Goal: Task Accomplishment & Management: Manage account settings

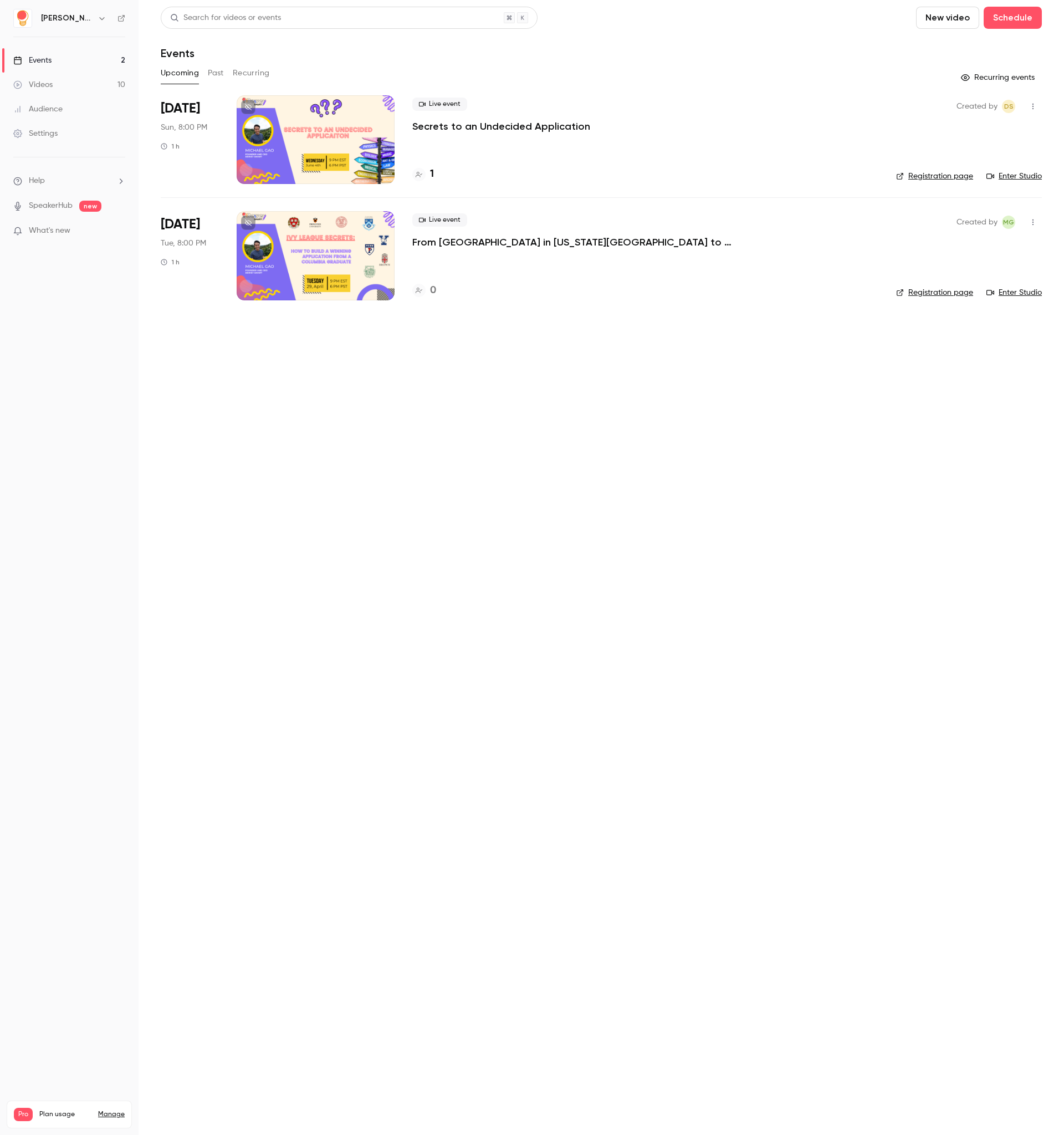
click at [43, 140] on link "Settings" at bounding box center [69, 134] width 138 height 24
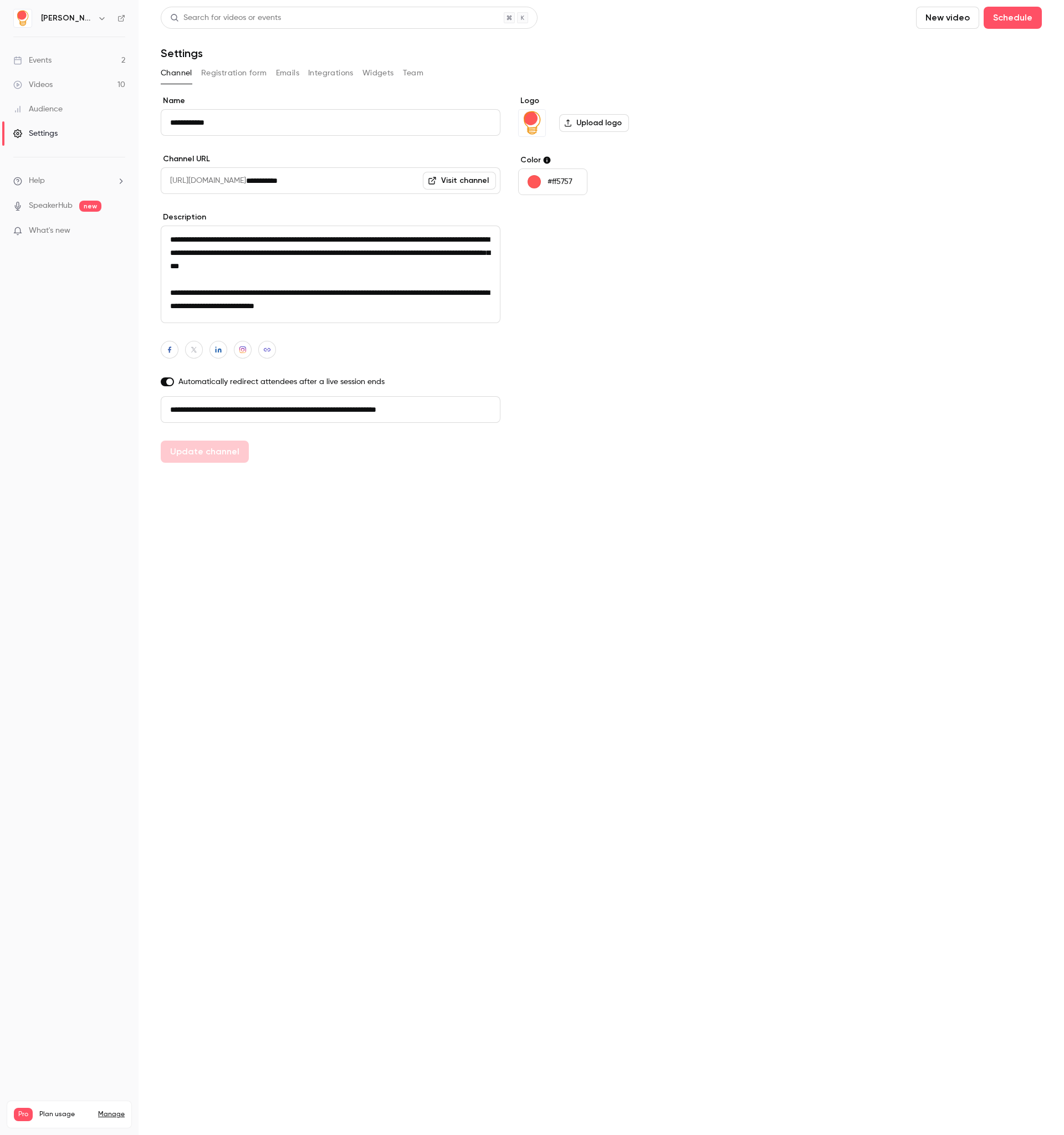
click at [115, 1110] on link "Manage" at bounding box center [111, 1114] width 26 height 9
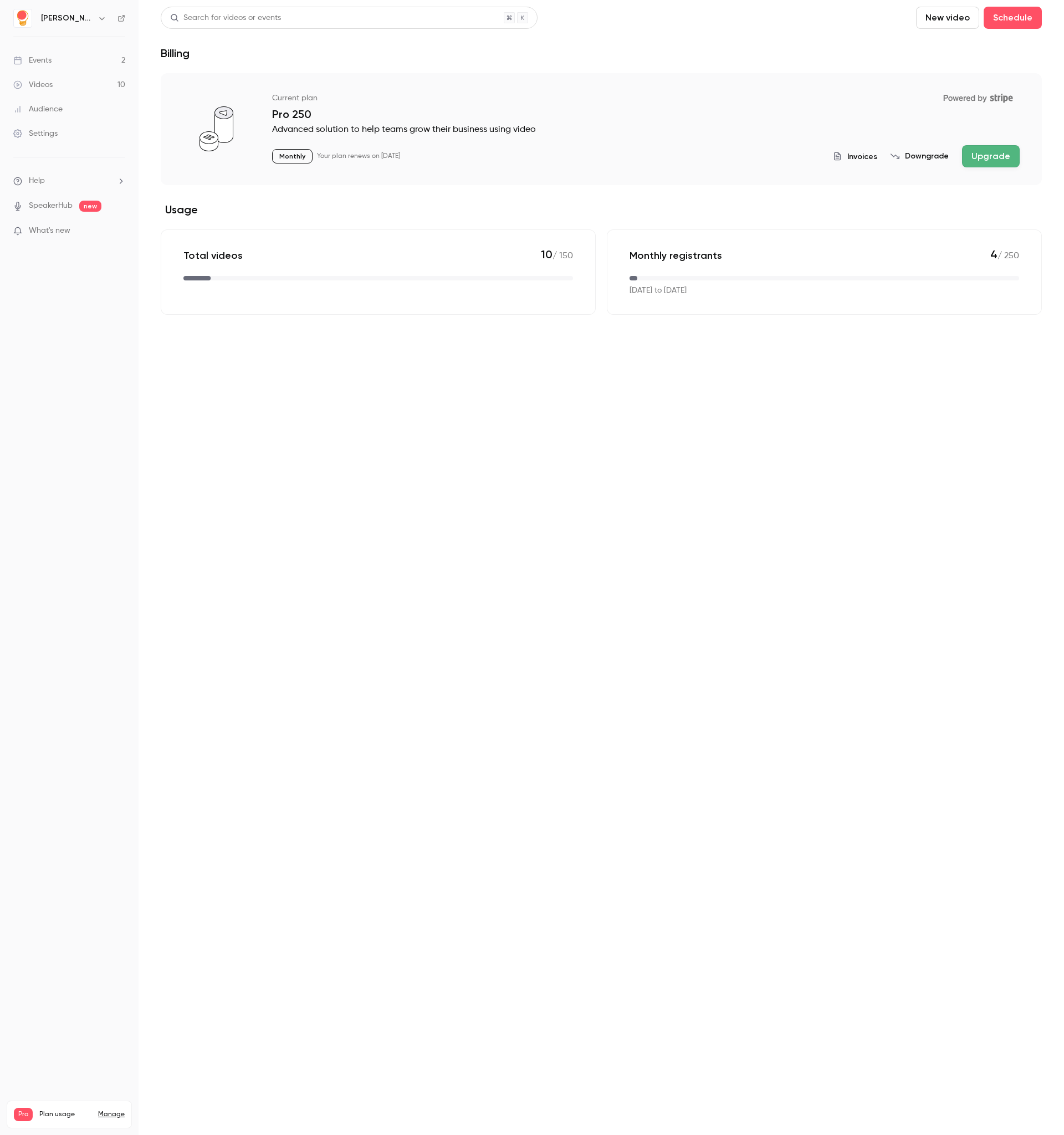
click at [928, 144] on div "Current plan Powered by Stripe Pro 250 Advanced solution to help teams grow the…" at bounding box center [645, 128] width 747 height 79
click at [927, 162] on div "Invoices Downgrade Upgrade" at bounding box center [926, 156] width 187 height 22
click at [928, 156] on button "Downgrade" at bounding box center [920, 156] width 58 height 11
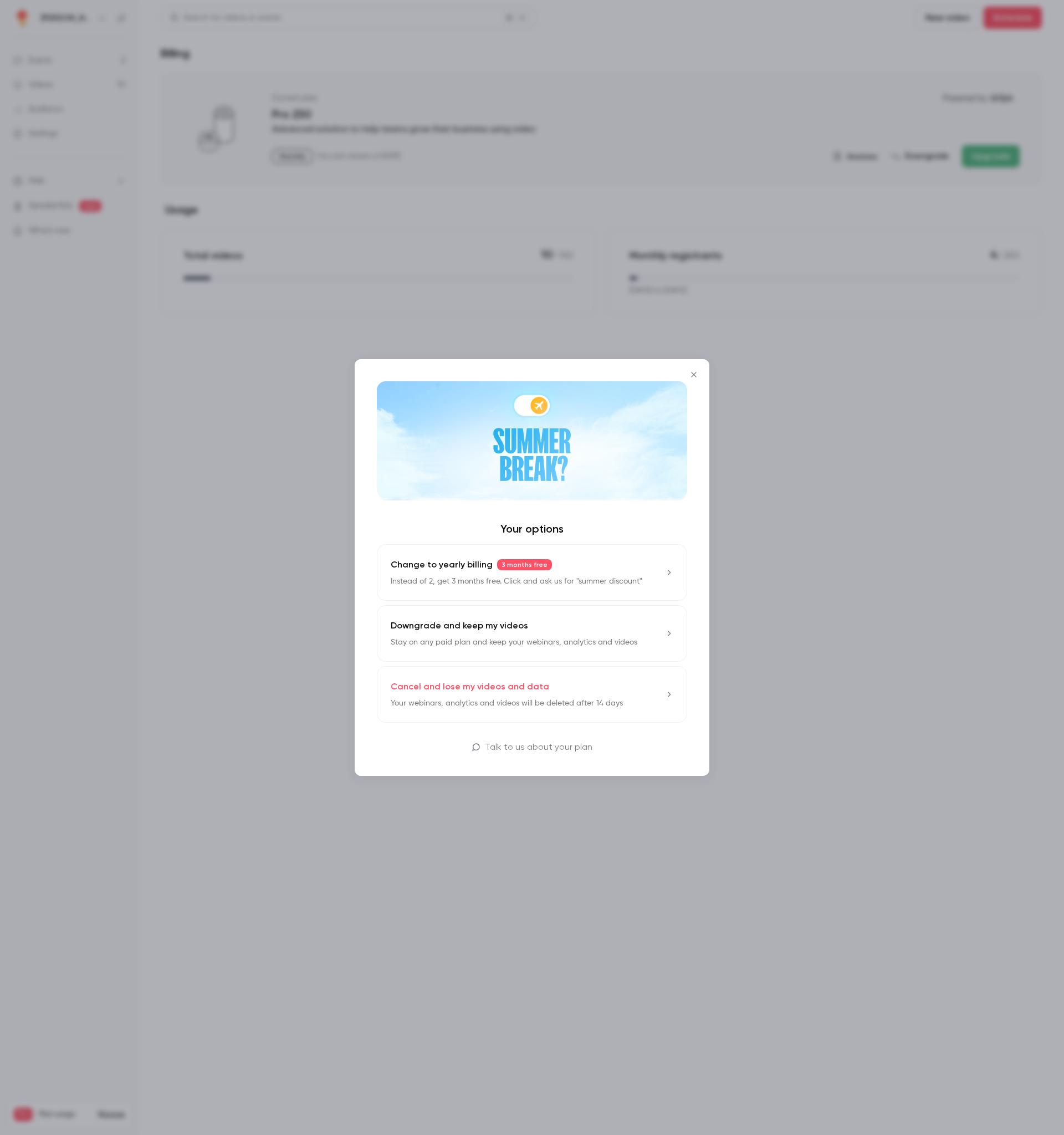
click at [555, 633] on div "Downgrade and keep my videos Stay on any paid plan and keep your webinars, anal…" at bounding box center [514, 633] width 246 height 29
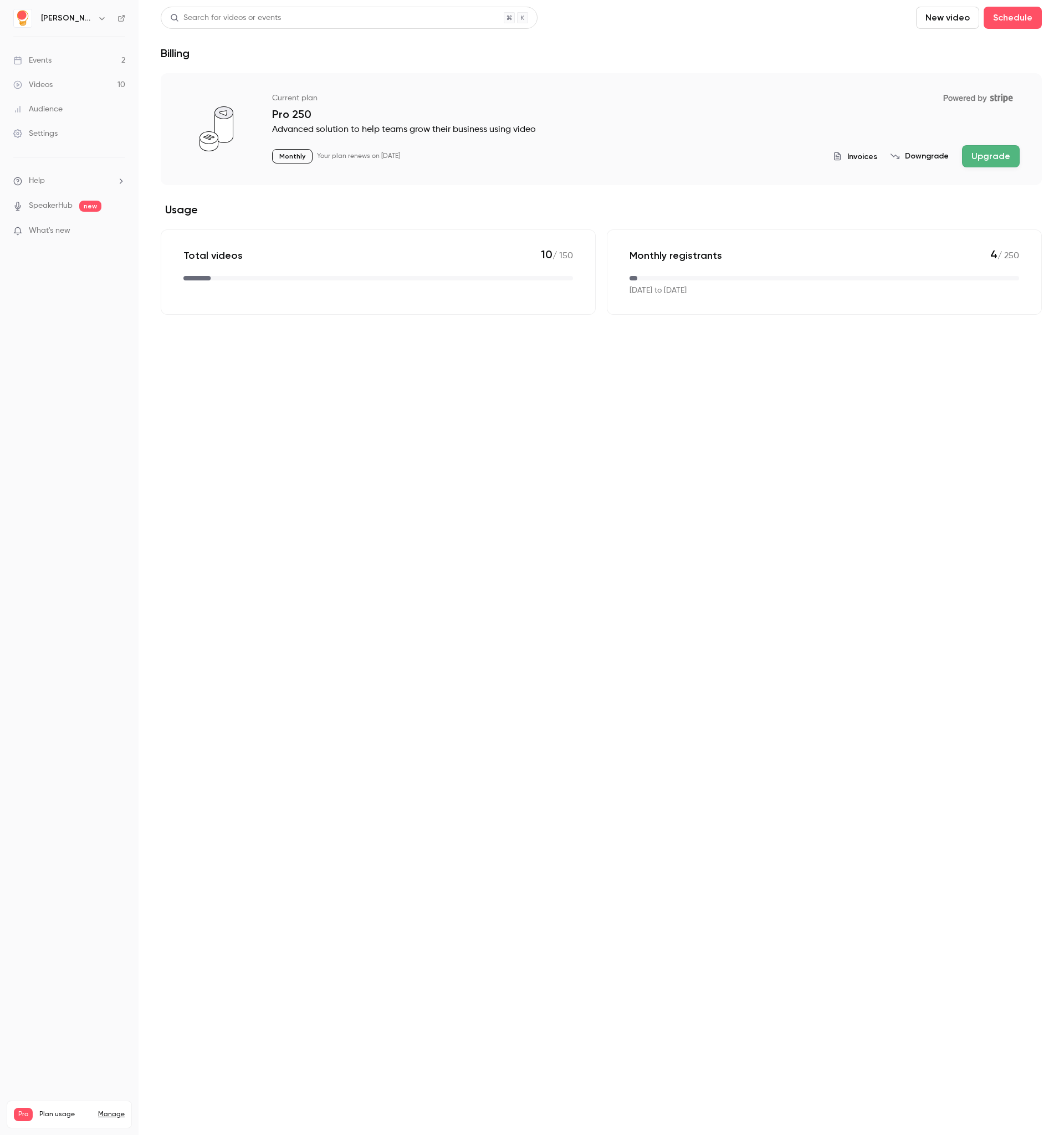
click at [49, 60] on div "Events" at bounding box center [32, 60] width 38 height 11
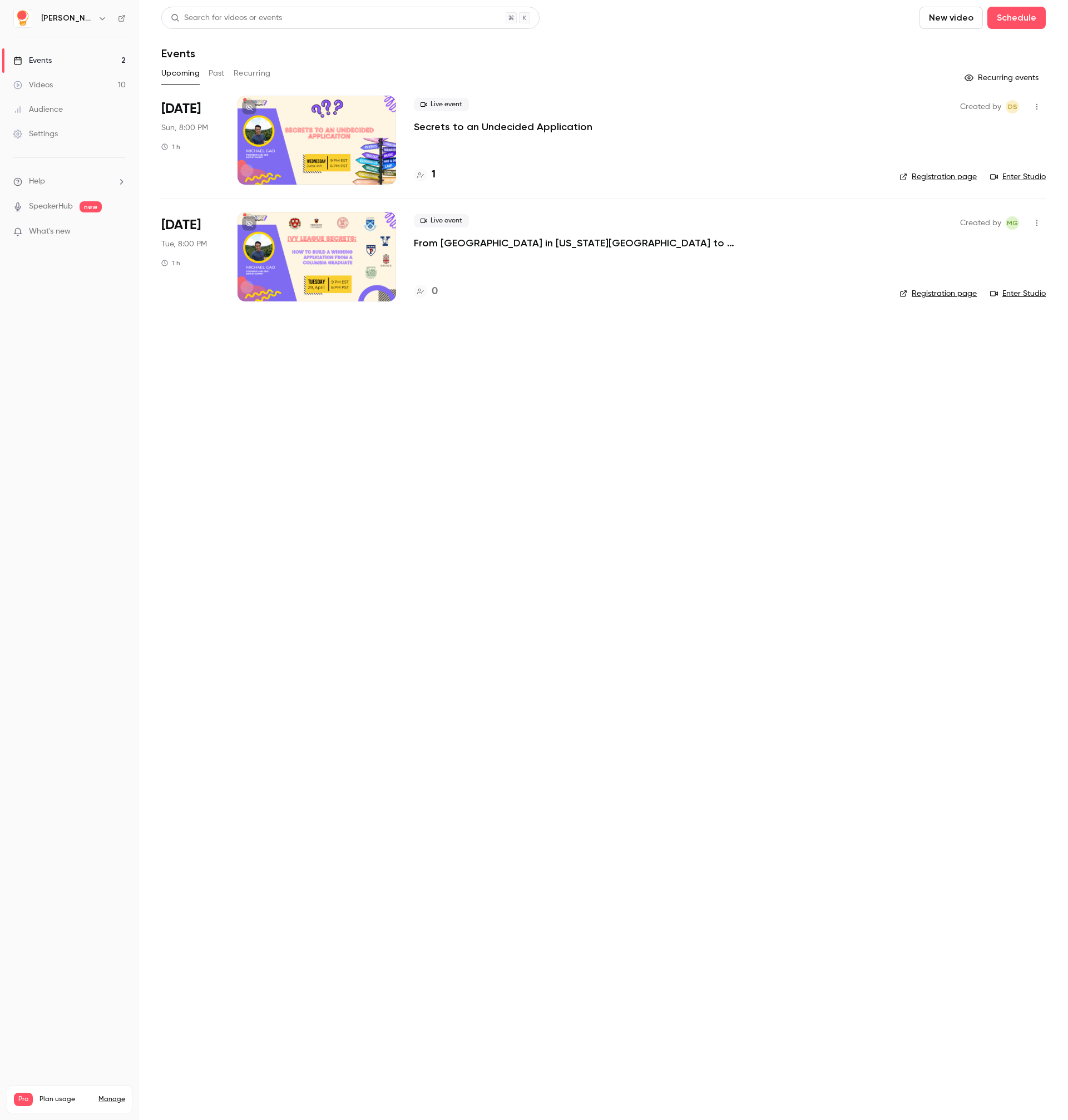
click at [754, 68] on div "Upcoming Past Recurring" at bounding box center [603, 73] width 884 height 18
drag, startPoint x: 598, startPoint y: 713, endPoint x: 598, endPoint y: 700, distance: 13.0
click at [598, 713] on main "Search for videos or events New video Schedule Events Upcoming Past Recurring R…" at bounding box center [603, 560] width 929 height 1120
click at [89, 59] on link "Events 2" at bounding box center [69, 60] width 139 height 24
drag, startPoint x: 520, startPoint y: 129, endPoint x: 340, endPoint y: 461, distance: 377.7
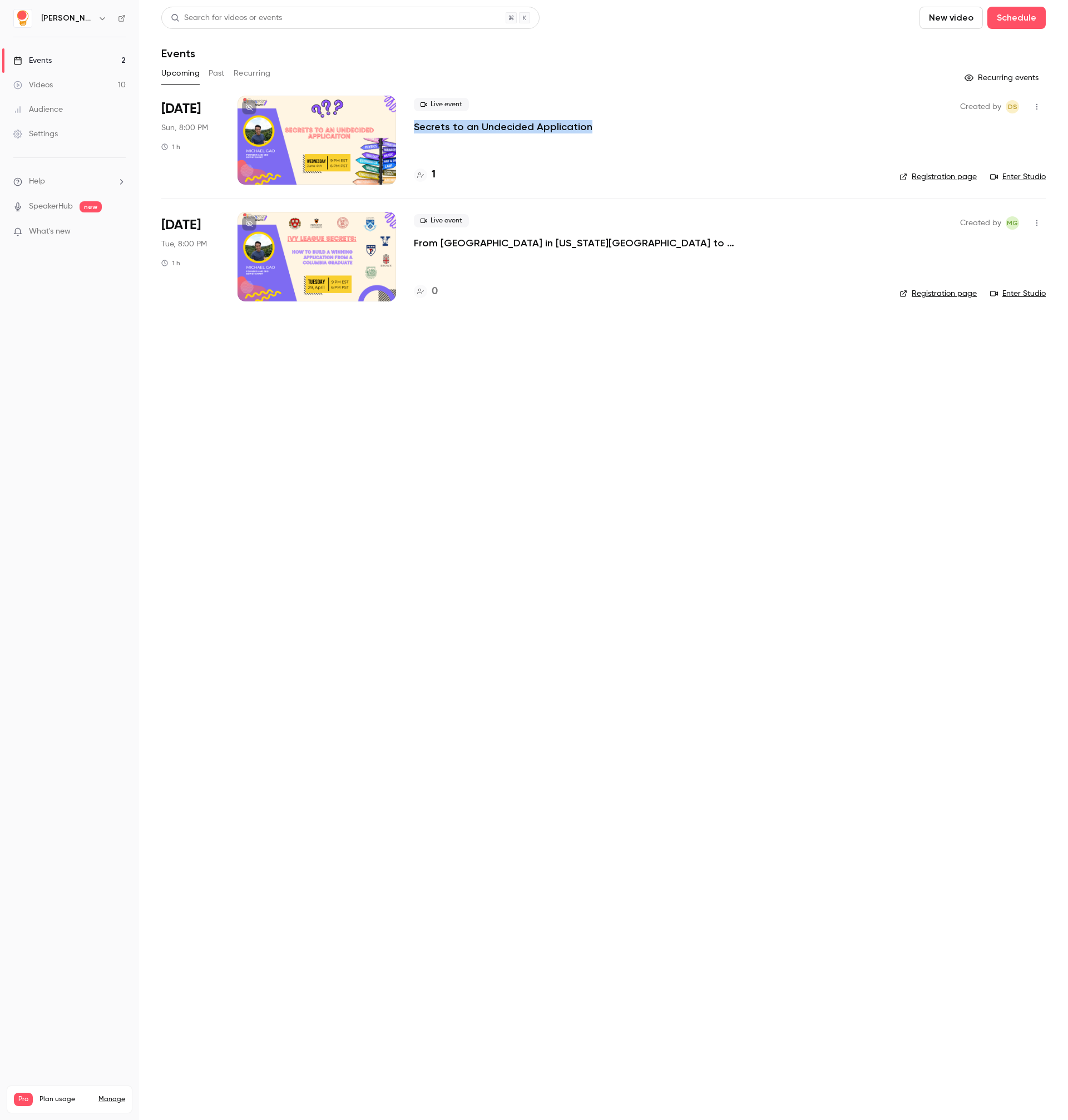
click at [346, 493] on main "Search for videos or events New video Schedule Events Upcoming Past Recurring R…" at bounding box center [603, 560] width 929 height 1120
click at [432, 171] on h4 "1" at bounding box center [434, 175] width 4 height 15
click at [325, 746] on main "Search for videos or events New video Schedule Events Upcoming Past Recurring R…" at bounding box center [603, 560] width 929 height 1120
click at [537, 123] on p "Secrets to an Undecided Application" at bounding box center [503, 127] width 178 height 14
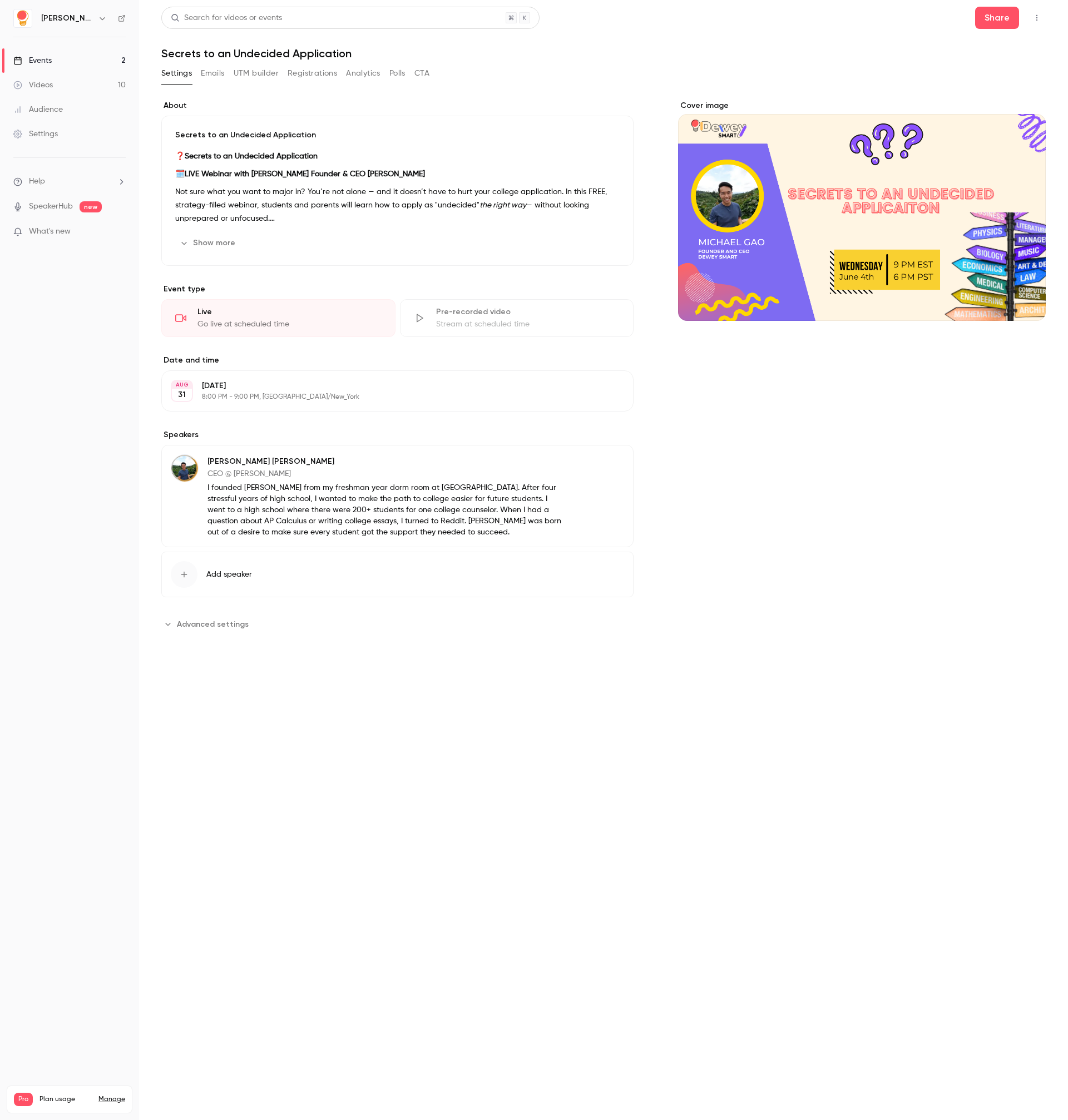
click at [206, 79] on button "Emails" at bounding box center [212, 73] width 23 height 18
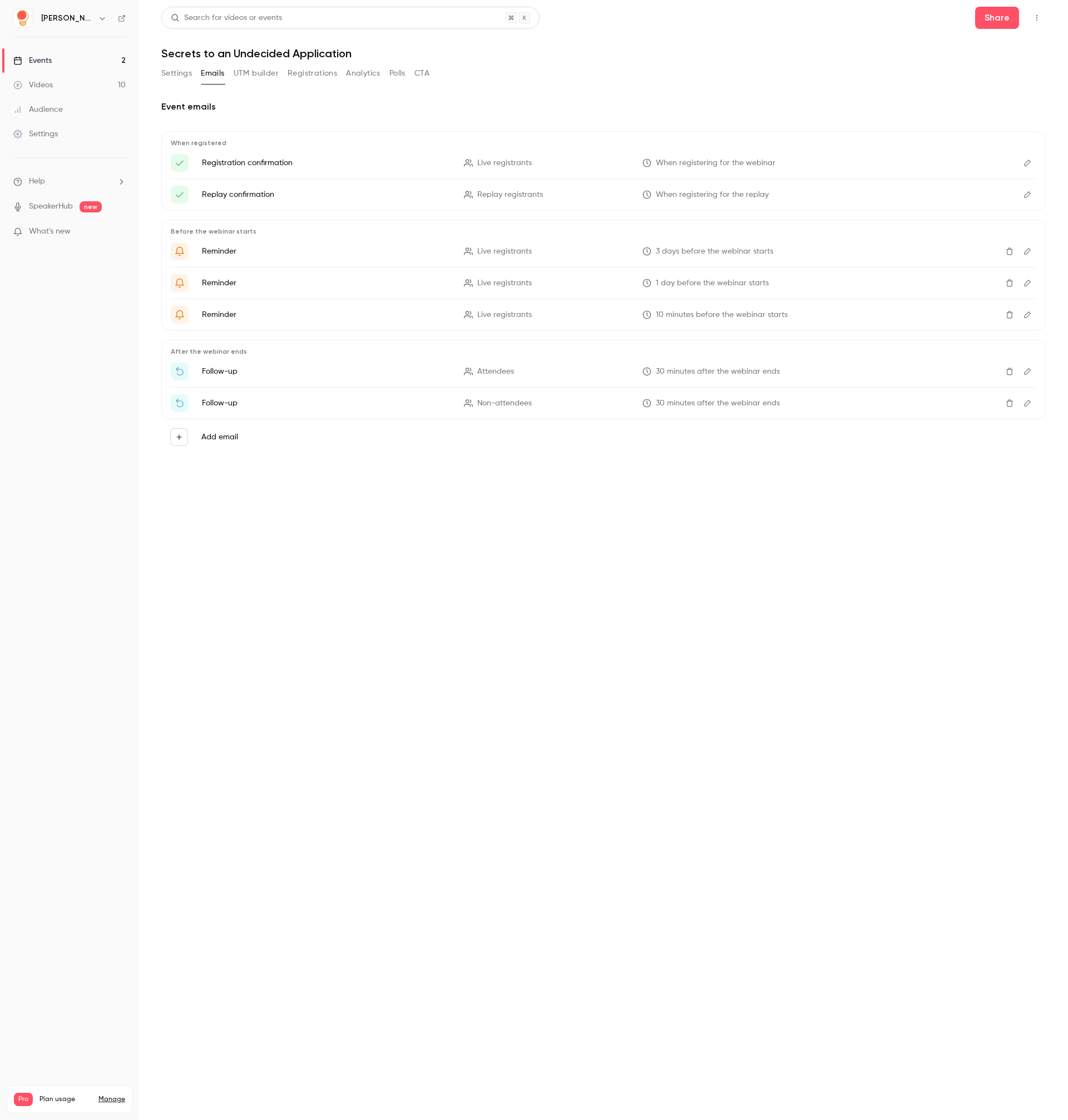
click at [262, 76] on button "UTM builder" at bounding box center [256, 73] width 45 height 18
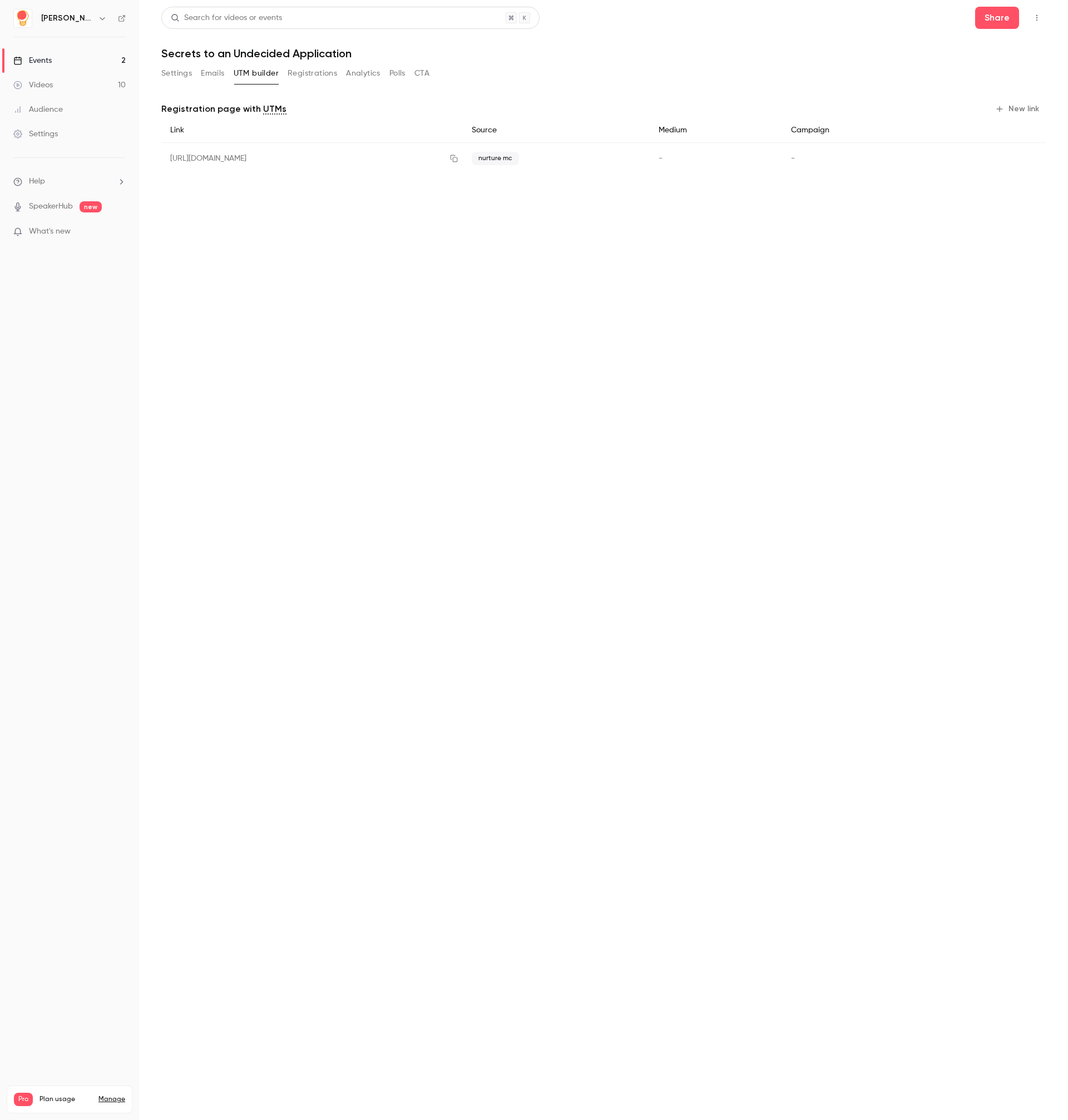
click at [316, 77] on button "Registrations" at bounding box center [312, 73] width 49 height 18
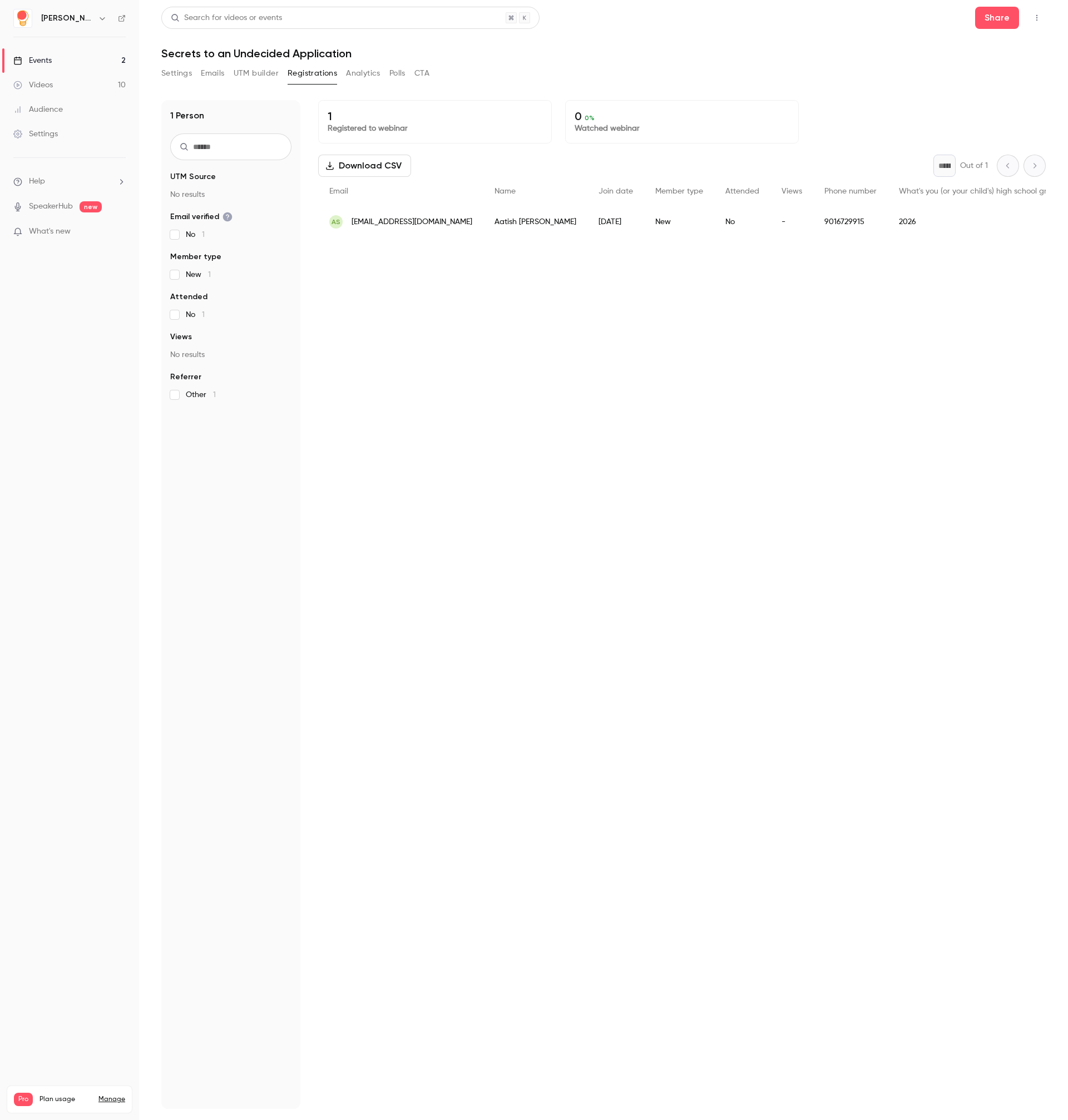
click at [357, 68] on button "Analytics" at bounding box center [363, 73] width 35 height 18
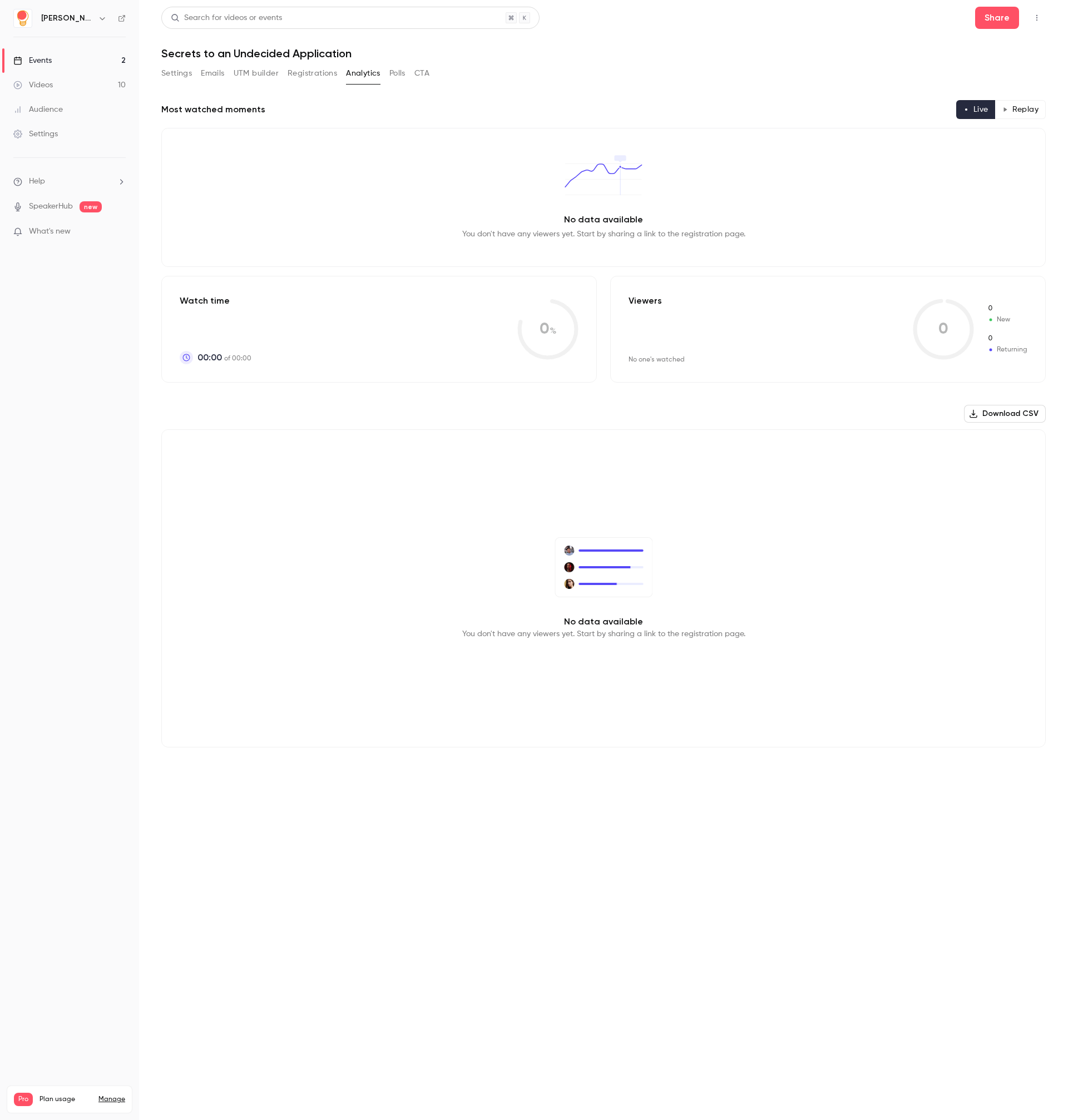
click at [399, 71] on button "Polls" at bounding box center [398, 73] width 16 height 18
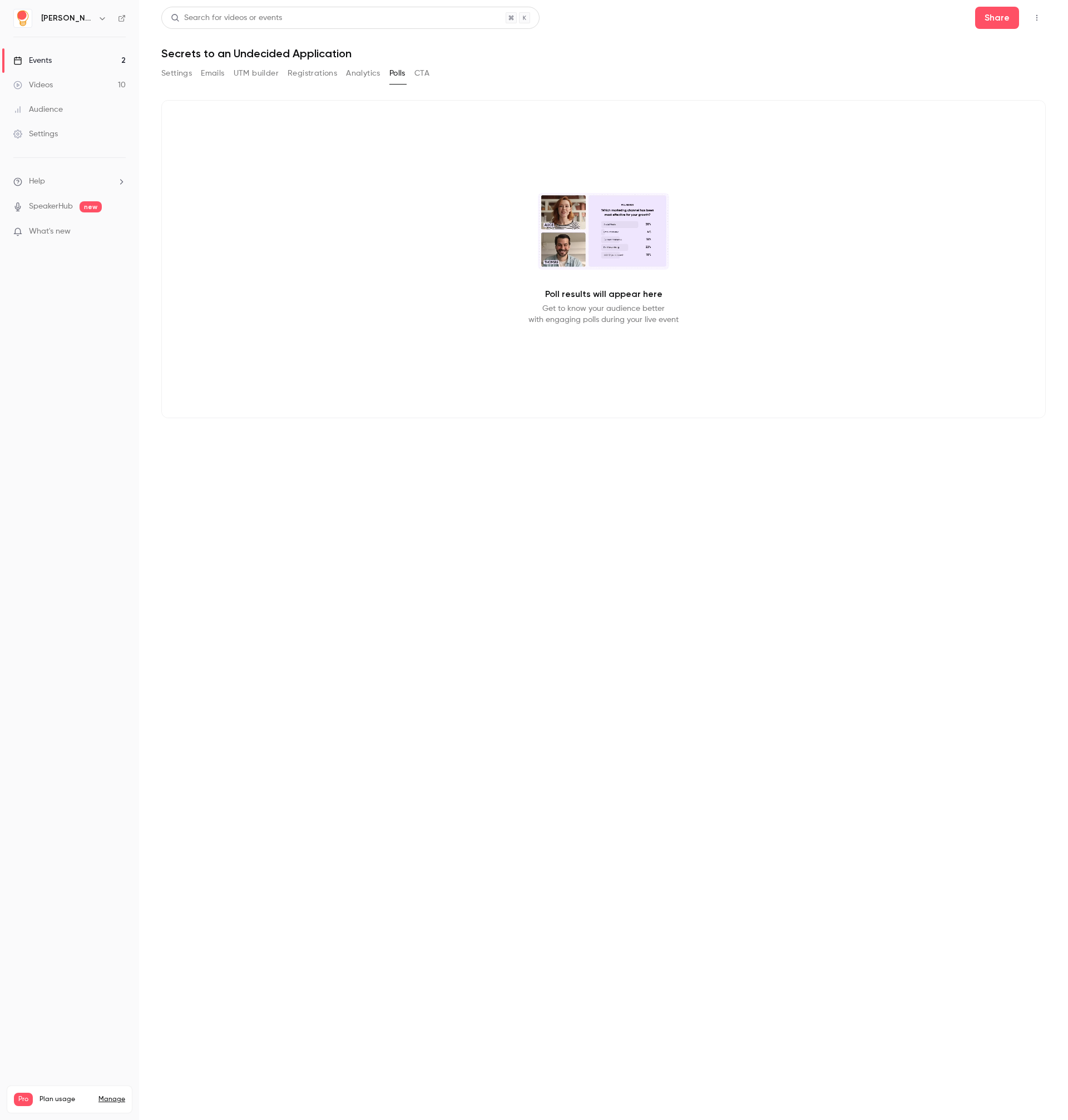
click at [419, 71] on button "CTA" at bounding box center [422, 73] width 15 height 18
click at [98, 60] on link "Events 2" at bounding box center [69, 60] width 139 height 24
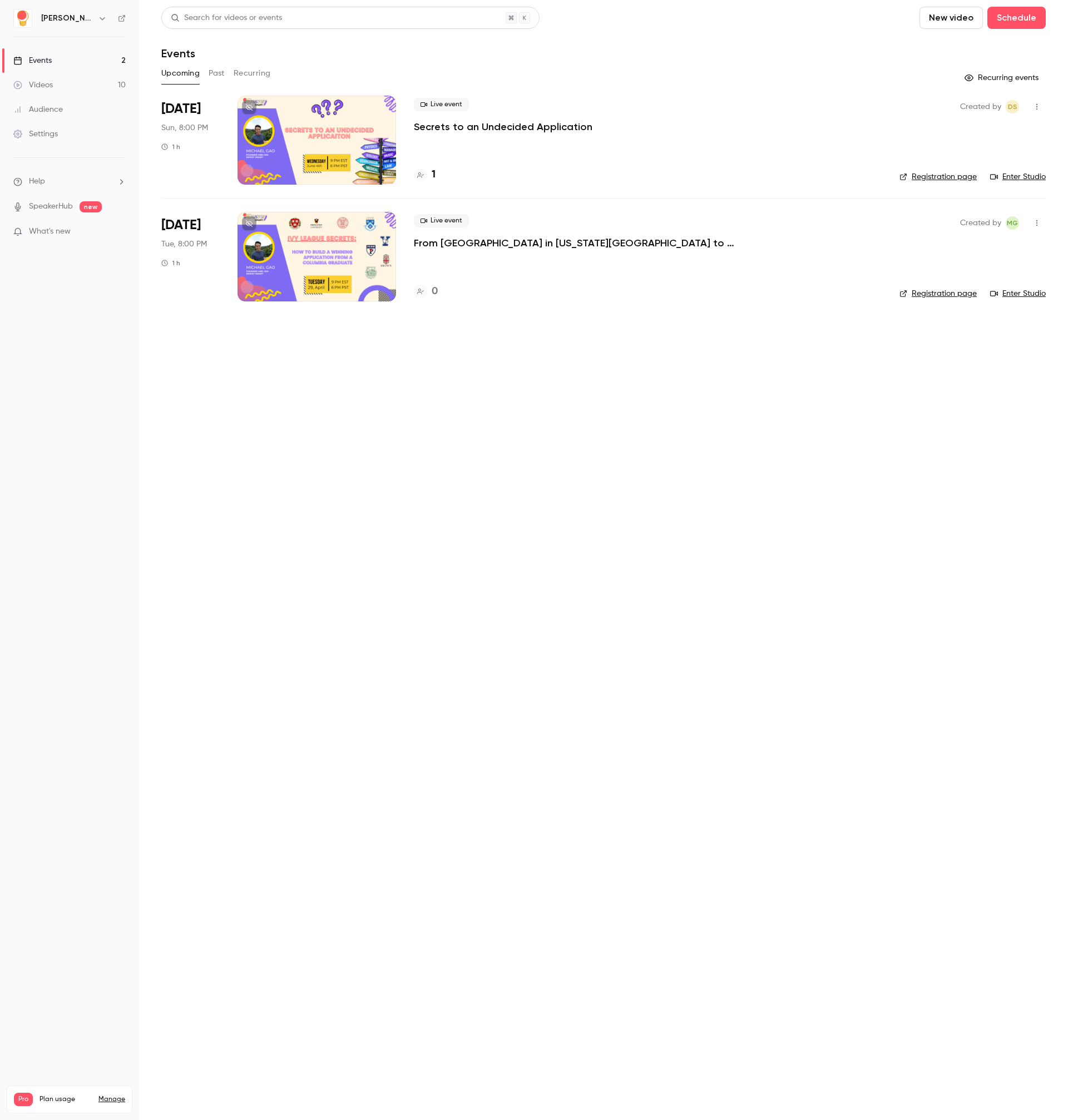
drag, startPoint x: 535, startPoint y: 617, endPoint x: 630, endPoint y: 512, distance: 141.6
click at [535, 616] on main "Search for videos or events New video Schedule Events Upcoming Past Recurring R…" at bounding box center [603, 560] width 929 height 1120
click at [566, 470] on main "Search for videos or events New video Schedule Events Upcoming Past Recurring R…" at bounding box center [603, 560] width 929 height 1120
click at [451, 508] on main "Search for videos or events New video Schedule Events Upcoming Past Recurring R…" at bounding box center [603, 560] width 929 height 1120
